Goal: Task Accomplishment & Management: Complete application form

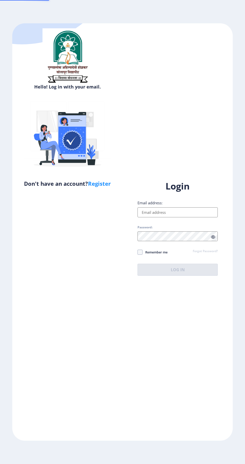
scroll to position [1, 0]
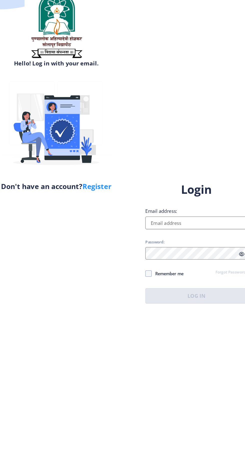
click at [174, 217] on input "Email address:" at bounding box center [178, 212] width 80 height 10
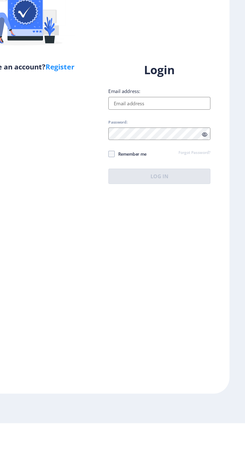
type input "[EMAIL_ADDRESS][DOMAIN_NAME]"
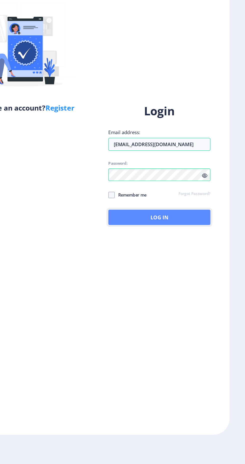
click at [188, 276] on button "Log In" at bounding box center [178, 270] width 80 height 12
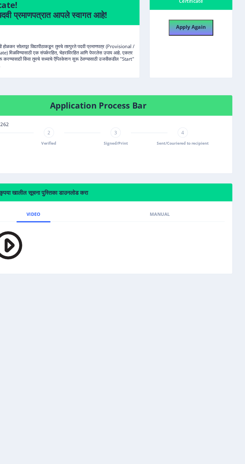
scroll to position [1, 0]
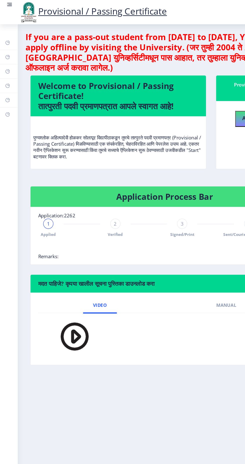
click at [93, 178] on div "2 Verified" at bounding box center [91, 179] width 8 height 15
click at [138, 182] on span "Signed/Print" at bounding box center [143, 184] width 19 height 4
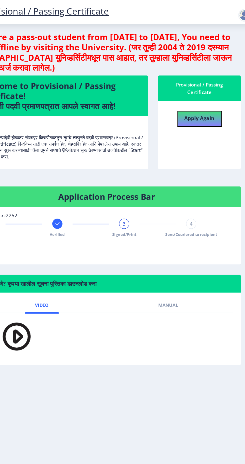
click at [146, 172] on div "3" at bounding box center [144, 176] width 8 height 8
click at [147, 183] on span "Signed/Print" at bounding box center [143, 184] width 19 height 4
click at [199, 173] on div "4" at bounding box center [196, 176] width 8 height 8
click at [196, 182] on span "Sent/Couriered to recipient" at bounding box center [196, 184] width 41 height 4
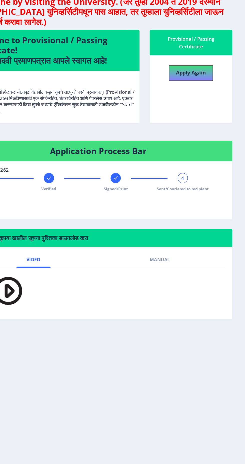
click at [196, 175] on span "4" at bounding box center [196, 175] width 2 height 5
click at [198, 175] on div "4" at bounding box center [196, 176] width 8 height 8
click at [218, 194] on div "Applied Verified Signed/Print 4 Sent/Couriered to recipient" at bounding box center [129, 185] width 199 height 27
click at [226, 178] on div "Applied Verified Signed/Print 4 Sent/Couriered to recipient" at bounding box center [129, 185] width 199 height 27
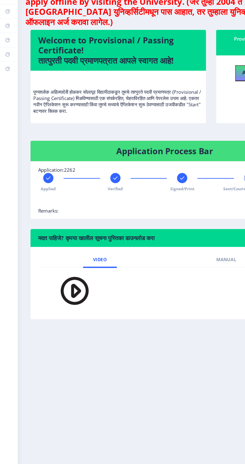
click at [91, 181] on div "Verified" at bounding box center [91, 179] width 8 height 15
click at [91, 175] on span "2" at bounding box center [91, 175] width 2 height 5
click at [143, 175] on rect at bounding box center [143, 175] width 5 height 5
click at [144, 175] on span "3" at bounding box center [144, 175] width 2 height 5
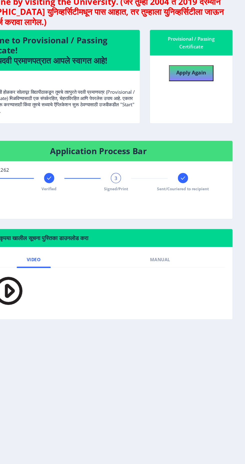
click at [198, 180] on div "Sent/Couriered to recipient" at bounding box center [196, 179] width 8 height 15
click at [196, 175] on span "4" at bounding box center [196, 175] width 2 height 5
click at [142, 178] on rect at bounding box center [143, 175] width 5 height 5
click at [200, 173] on div "Sent/Couriered to recipient" at bounding box center [196, 179] width 8 height 15
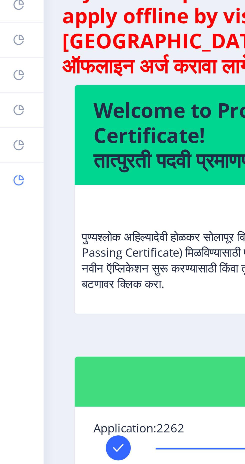
click at [5, 88] on icon at bounding box center [5, 89] width 3 height 3
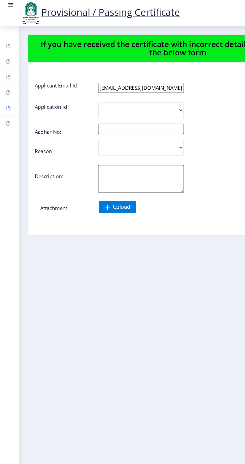
click at [6, 78] on icon at bounding box center [7, 78] width 2 height 2
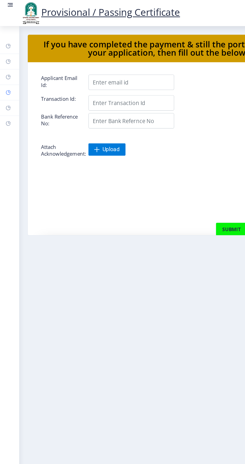
click at [6, 69] on rect at bounding box center [6, 67] width 4 height 4
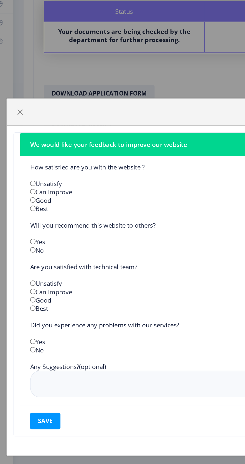
click at [39, 173] on div "Unsatisfy" at bounding box center [123, 175] width 204 height 5
click at [113, 133] on div at bounding box center [122, 132] width 225 height 16
click at [18, 131] on span "button" at bounding box center [18, 133] width 4 height 4
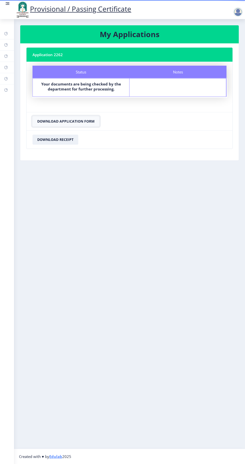
click at [74, 121] on button "Download Application Form" at bounding box center [66, 121] width 67 height 10
click at [62, 140] on button "Download Receipt" at bounding box center [56, 140] width 46 height 10
click at [68, 141] on button "Download Receipt" at bounding box center [56, 140] width 46 height 10
click at [67, 138] on button "Download Receipt" at bounding box center [56, 140] width 46 height 10
click at [87, 119] on button "Download Application Form" at bounding box center [66, 121] width 67 height 10
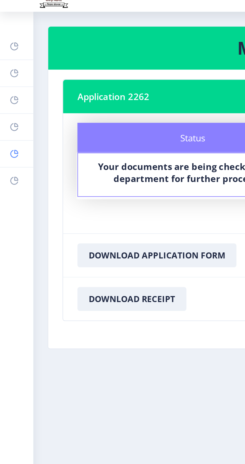
click at [8, 73] on link "Payment issue" at bounding box center [7, 78] width 14 height 11
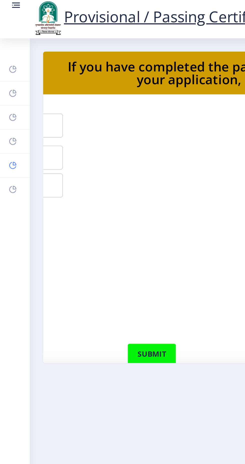
scroll to position [0, 124]
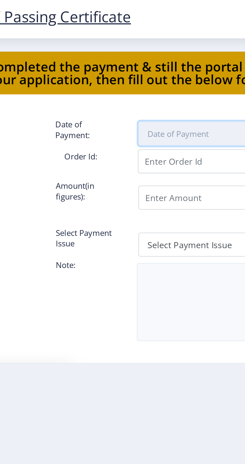
click at [164, 62] on input at bounding box center [166, 63] width 63 height 11
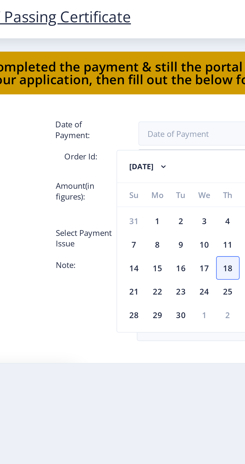
click at [102, 164] on div "submit" at bounding box center [116, 167] width 172 height 10
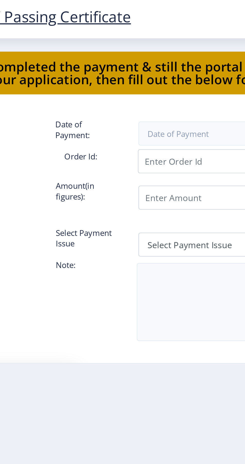
scroll to position [1, 124]
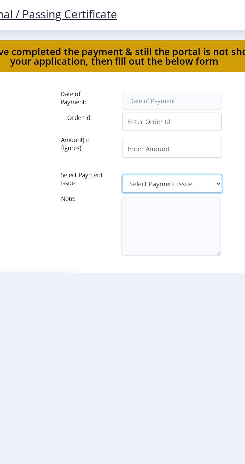
click at [188, 110] on select "Select Payment Issue Single Payment Multiple Payment Others" at bounding box center [166, 115] width 63 height 11
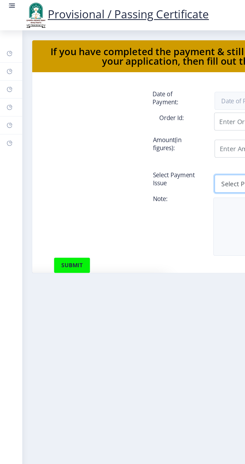
scroll to position [0, 124]
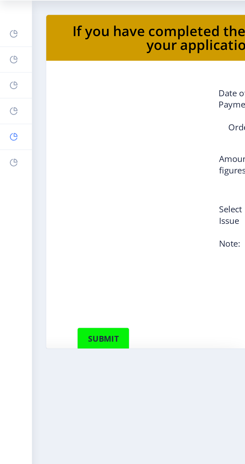
click at [8, 76] on icon at bounding box center [6, 78] width 4 height 5
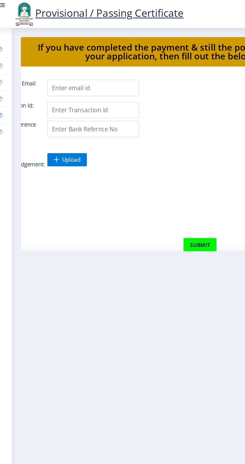
scroll to position [0, 0]
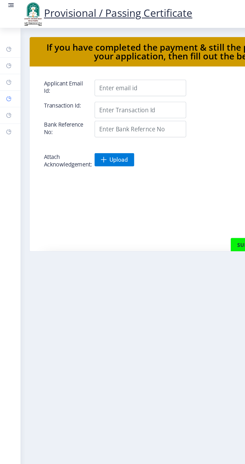
click at [6, 70] on link "Myapplication" at bounding box center [7, 67] width 14 height 11
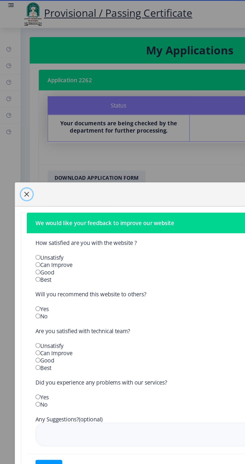
click at [15, 130] on button "button" at bounding box center [18, 132] width 8 height 8
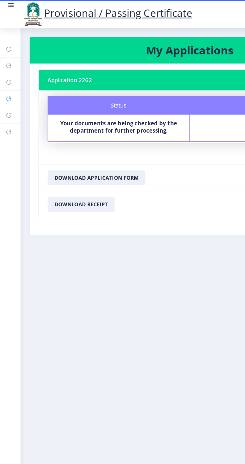
click at [7, 66] on rect at bounding box center [6, 67] width 4 height 4
click at [7, 57] on icon at bounding box center [5, 56] width 3 height 3
select select
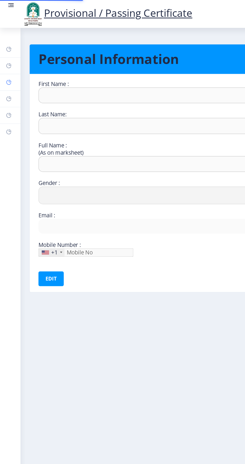
type input "Vinayak"
type input "Pawar"
type input "Pawar vinayak umakant"
select select "Male"
type input "pawarvinayak979@gmail.com"
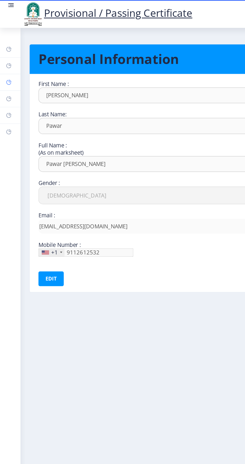
type input "911-261-25"
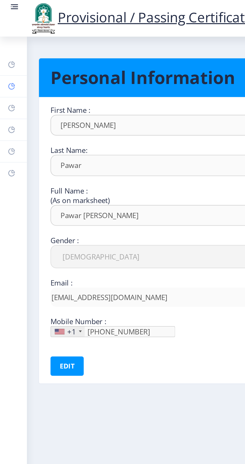
click at [7, 44] on rect at bounding box center [6, 45] width 4 height 4
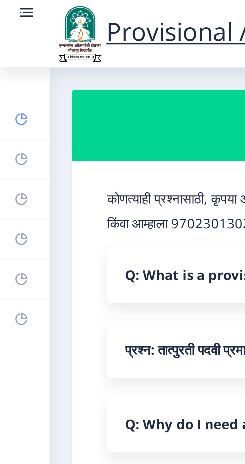
click at [6, 33] on rect at bounding box center [6, 34] width 4 height 4
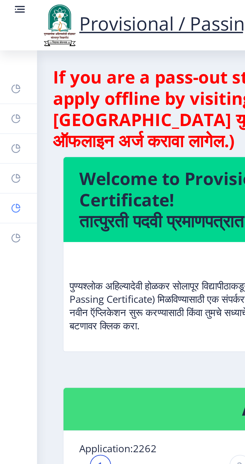
click at [9, 75] on link "Payment issue" at bounding box center [7, 78] width 14 height 11
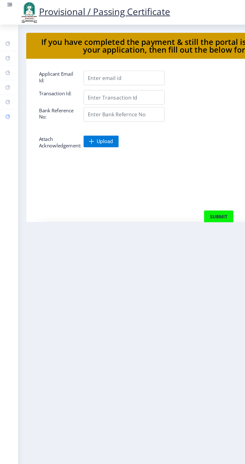
click at [7, 87] on icon at bounding box center [6, 89] width 4 height 5
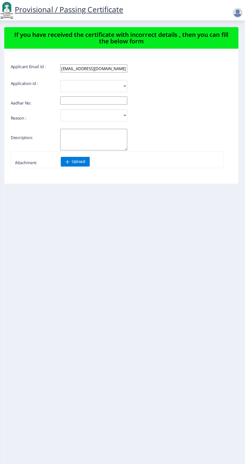
click at [133, 94] on input "text" at bounding box center [104, 94] width 63 height 8
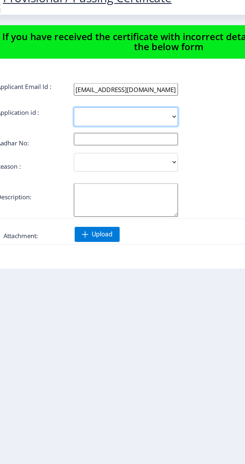
click at [99, 79] on select "2262" at bounding box center [104, 80] width 63 height 11
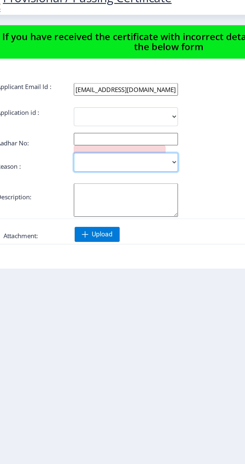
click at [124, 109] on select "Incorrect Course Name Incorrect Name/ Fathers Name Others" at bounding box center [104, 107] width 63 height 11
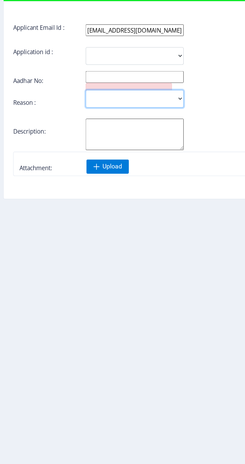
scroll to position [2, 0]
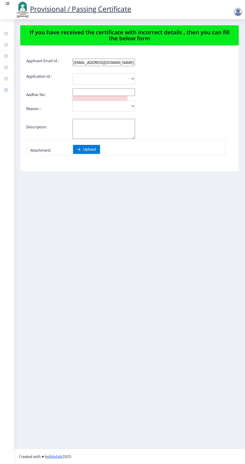
click at [6, 89] on rect at bounding box center [6, 90] width 4 height 4
click at [7, 4] on rect at bounding box center [8, 3] width 3 height 1
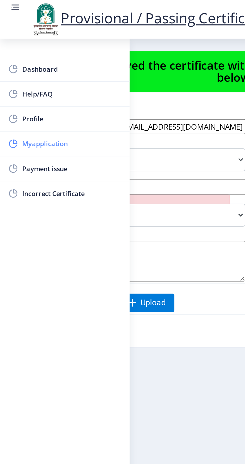
click at [47, 73] on span "Myapplication" at bounding box center [35, 71] width 49 height 6
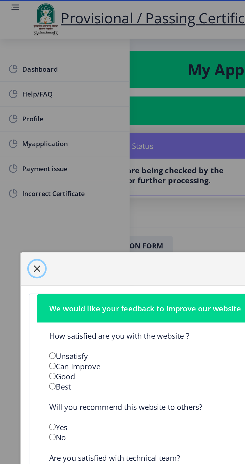
click at [19, 131] on span "button" at bounding box center [18, 133] width 4 height 4
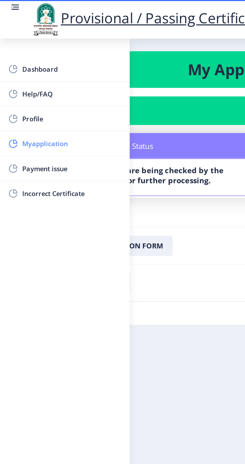
click at [43, 69] on span "Myapplication" at bounding box center [35, 71] width 49 height 6
click at [35, 83] on span "Payment issue" at bounding box center [35, 83] width 49 height 6
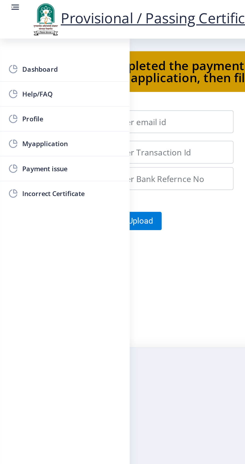
click at [92, 123] on form "Applicant Email Id: Date of Payment: Transaction Id: Order Id: Bank Reference N…" at bounding box center [122, 133] width 221 height 159
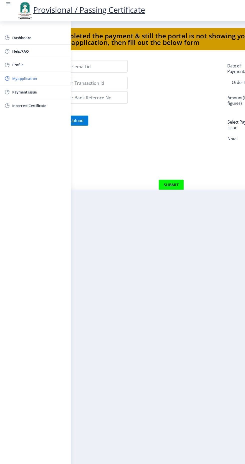
click at [38, 71] on span "Myapplication" at bounding box center [35, 71] width 49 height 6
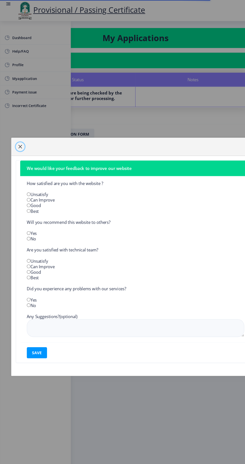
click at [18, 131] on span "button" at bounding box center [18, 133] width 4 height 4
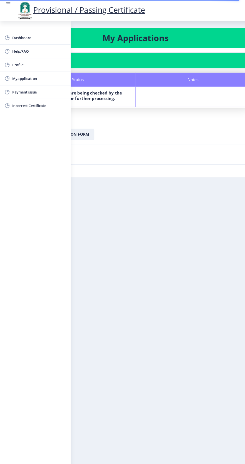
click at [7, 2] on rect at bounding box center [8, 2] width 4 height 1
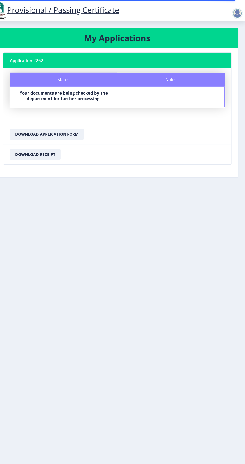
click at [183, 88] on div "Notes" at bounding box center [178, 87] width 97 height 18
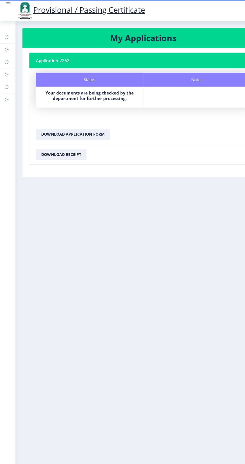
click at [7, 8] on link at bounding box center [7, 9] width 5 height 17
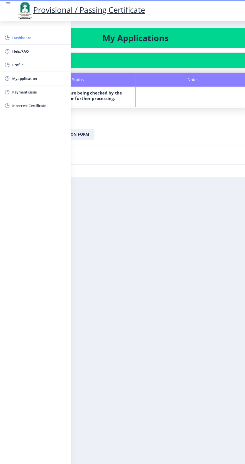
click at [24, 32] on span "Dashboard" at bounding box center [35, 34] width 49 height 6
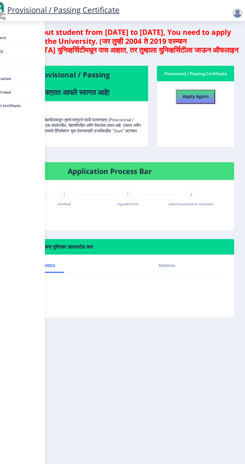
click at [202, 84] on b "Apply Again" at bounding box center [201, 87] width 24 height 6
select select
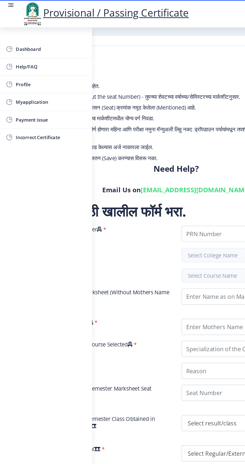
click at [6, 4] on circle at bounding box center [6, 3] width 1 height 1
